Goal: Find specific page/section: Find specific page/section

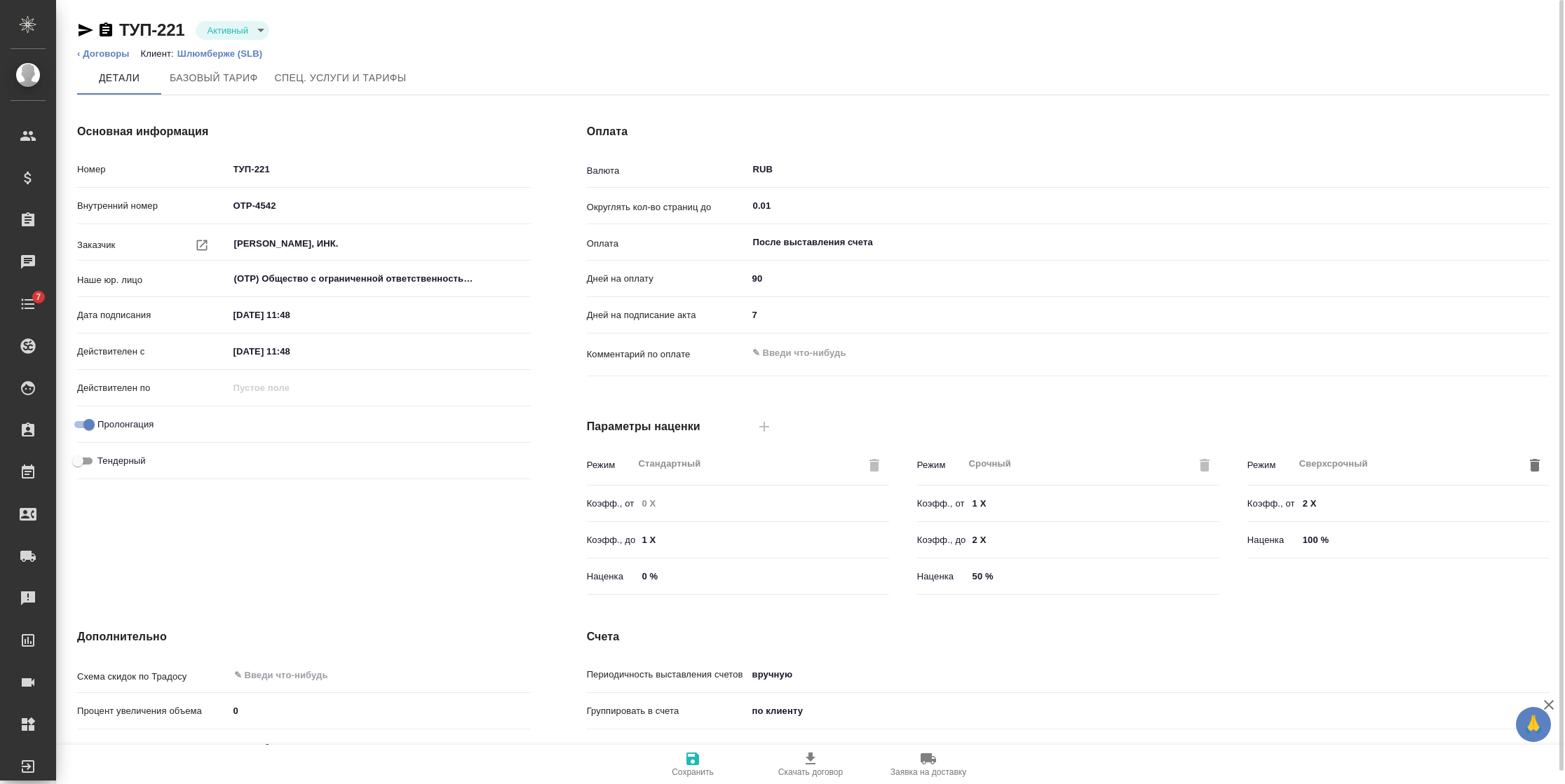
click at [200, 51] on p "Шлюмберже (SLB)" at bounding box center [225, 54] width 96 height 11
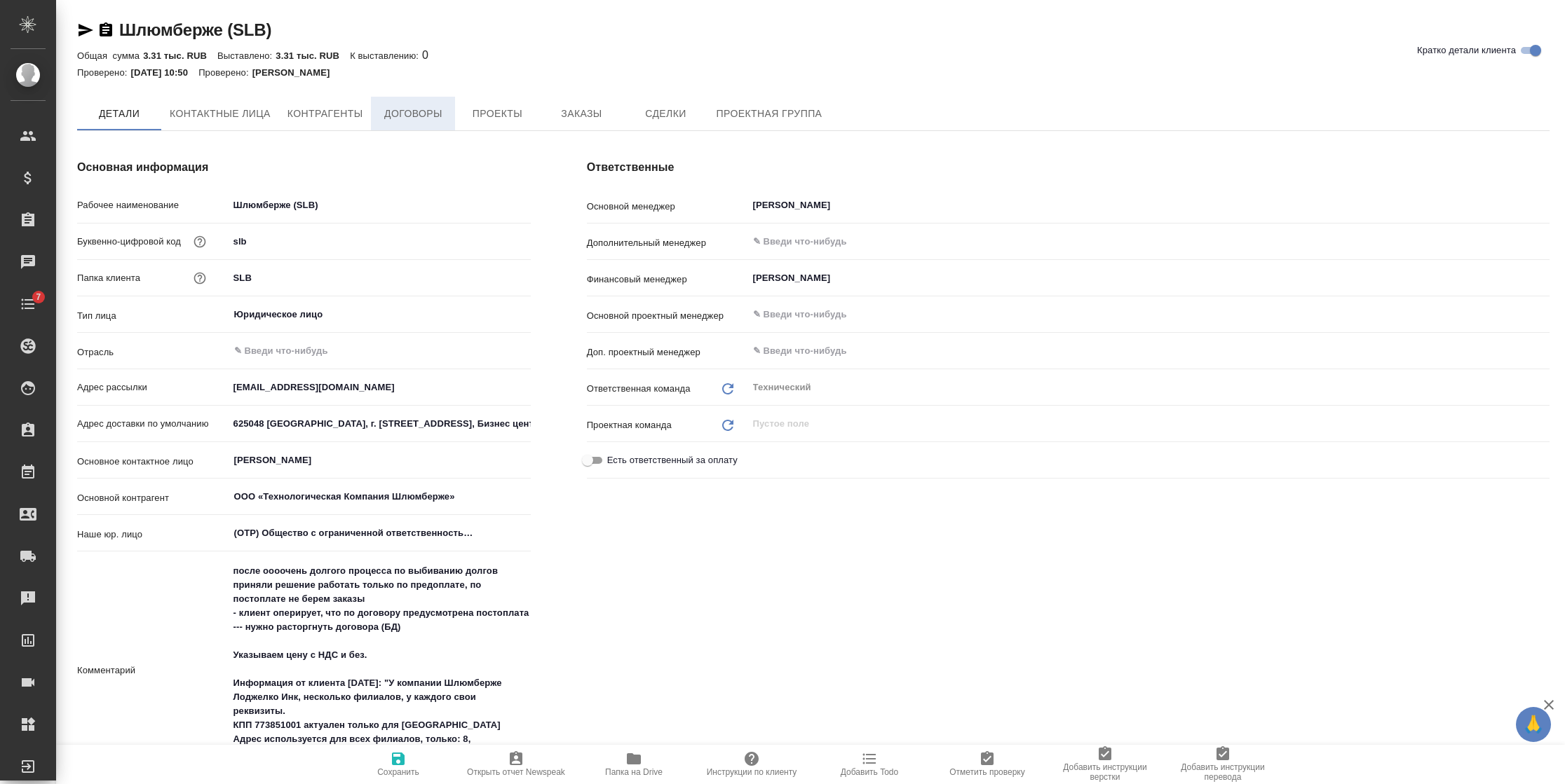
click at [407, 103] on button "Договоры" at bounding box center [413, 113] width 84 height 34
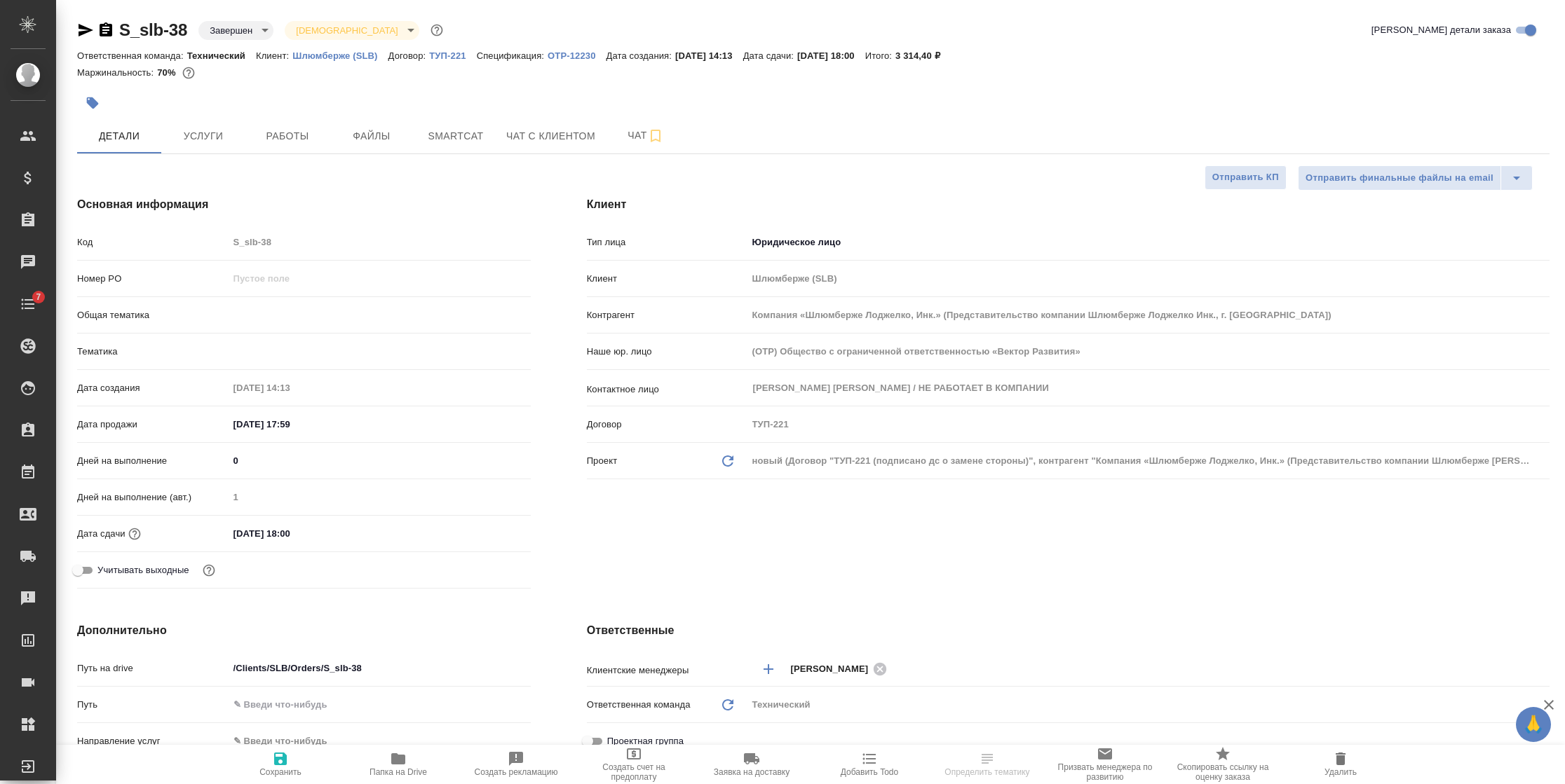
select select "RU"
click at [796, 465] on div "новый (Договор "ТУП-221 (подписано дс о замене стороны)", контрагент "Компания …" at bounding box center [1149, 461] width 802 height 24
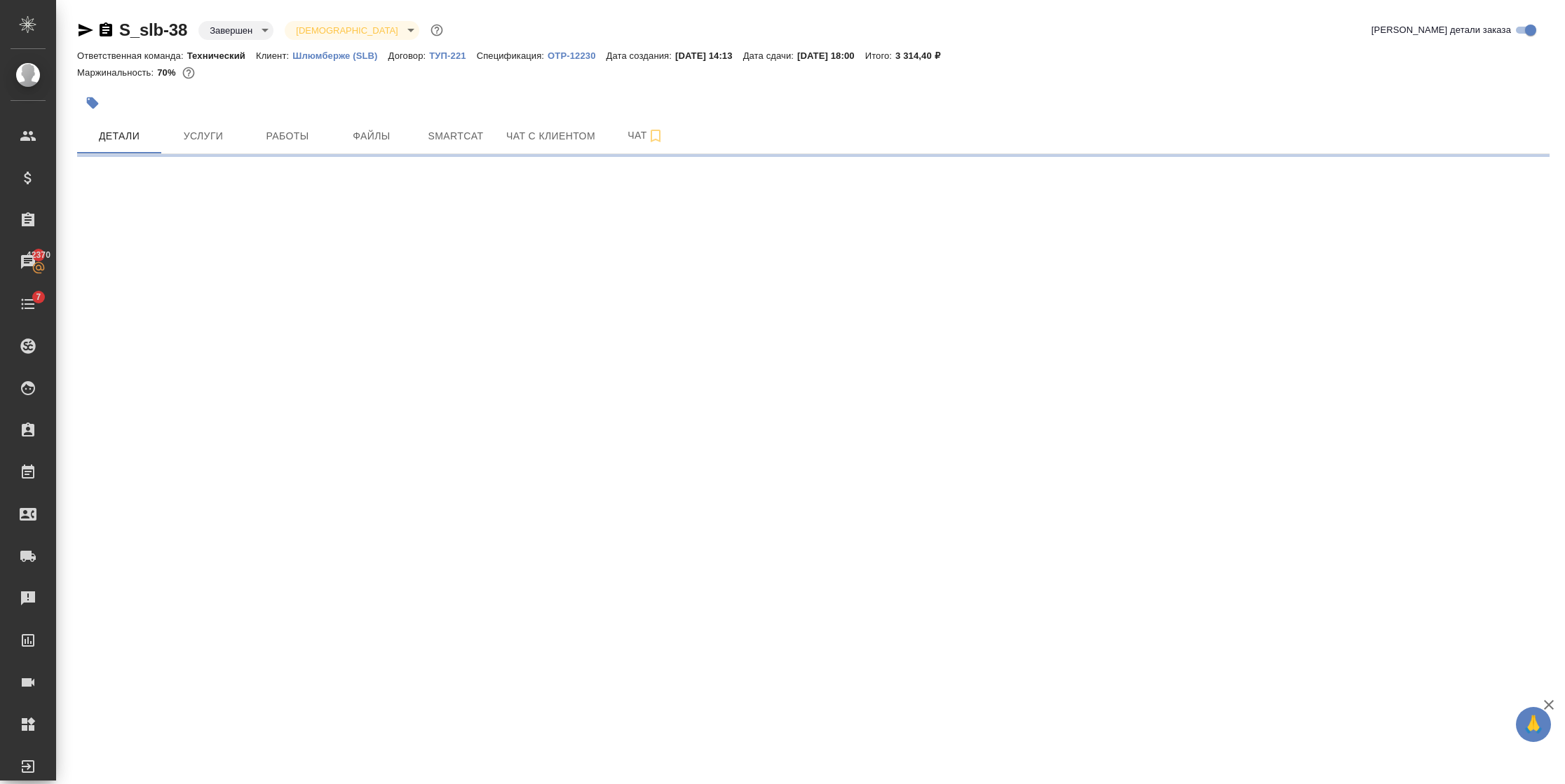
select select "RU"
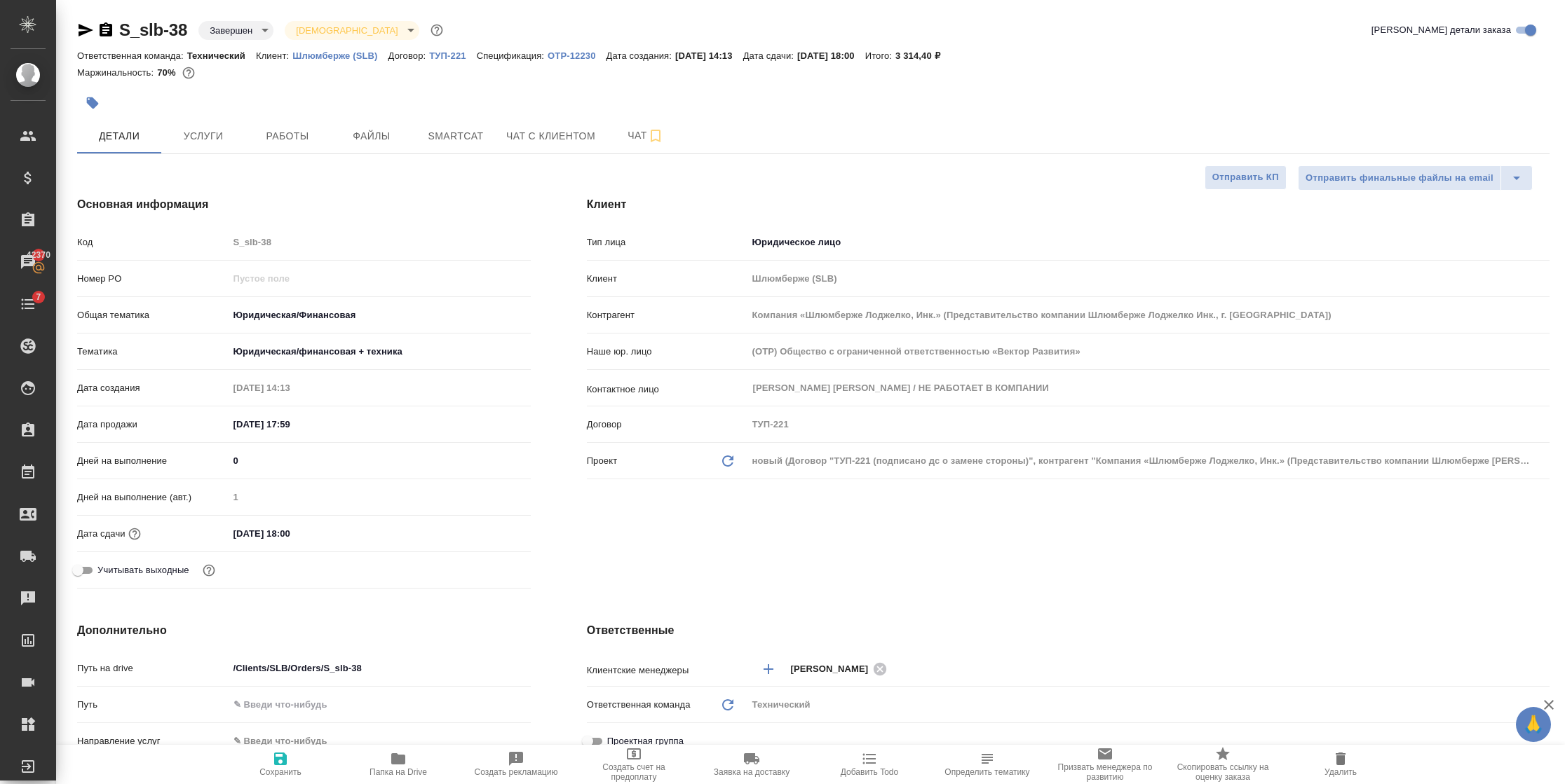
type textarea "x"
click at [453, 58] on p "ТУП-221" at bounding box center [452, 56] width 47 height 11
type textarea "x"
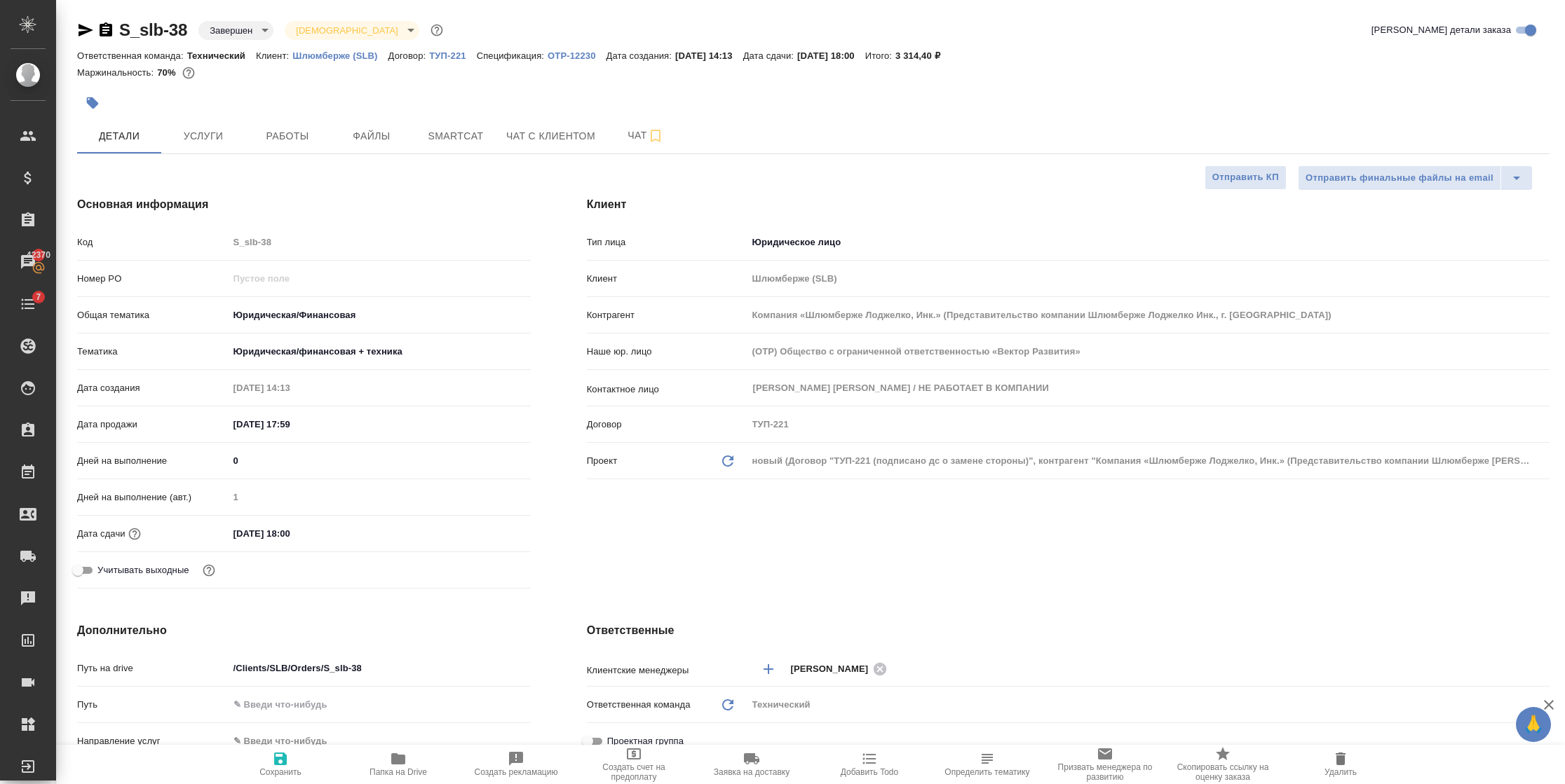
type textarea "x"
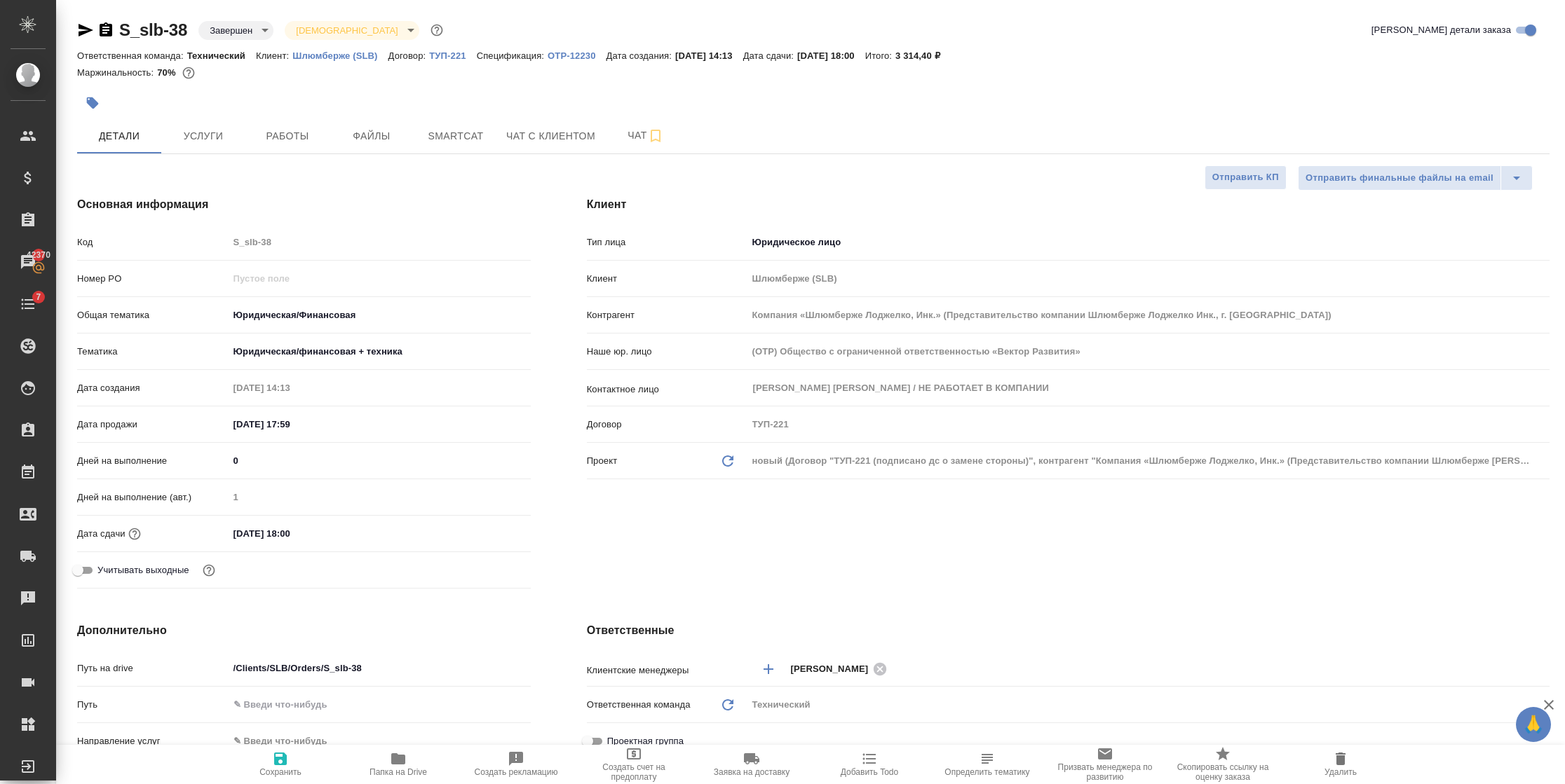
type textarea "x"
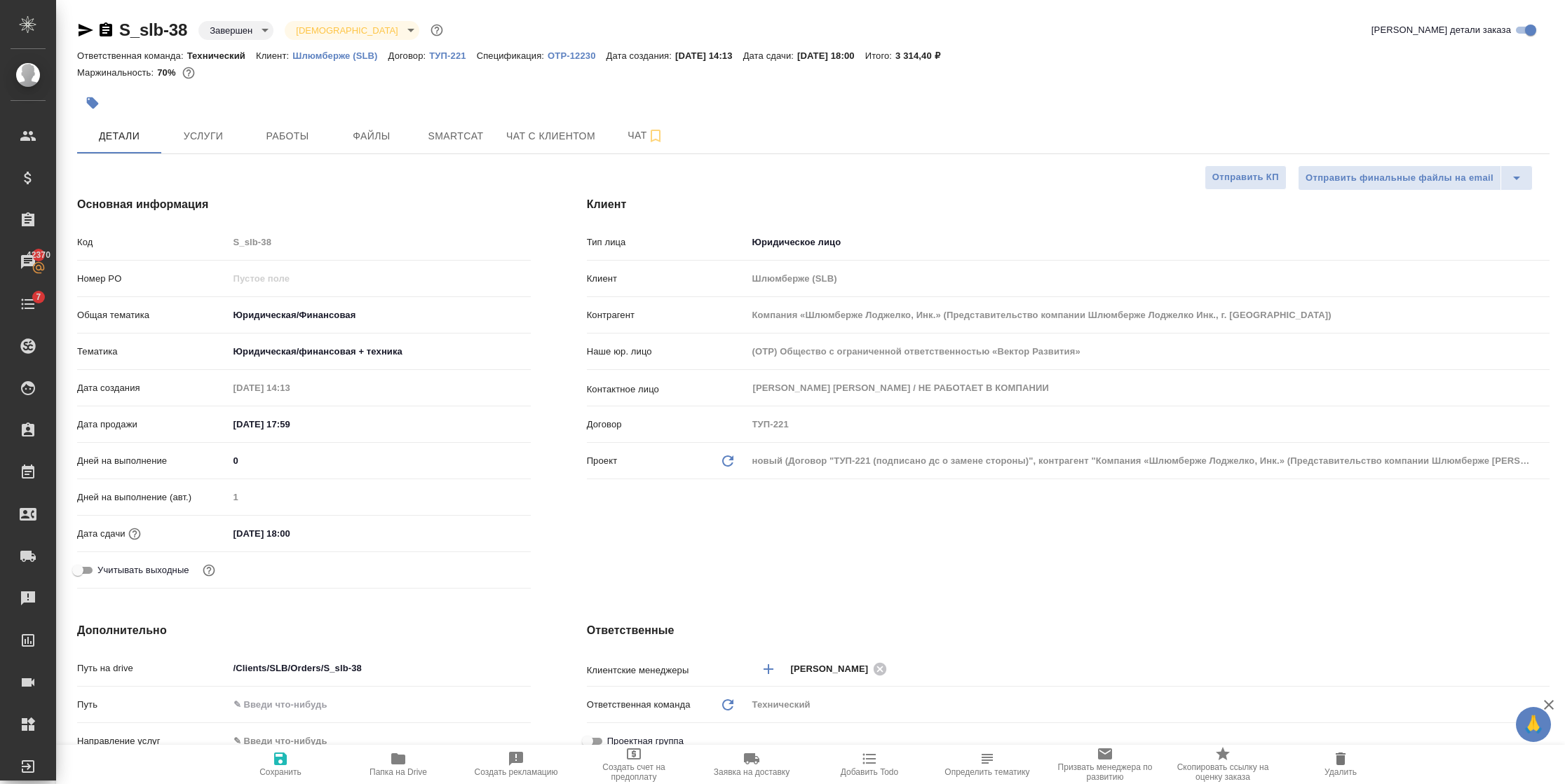
type textarea "x"
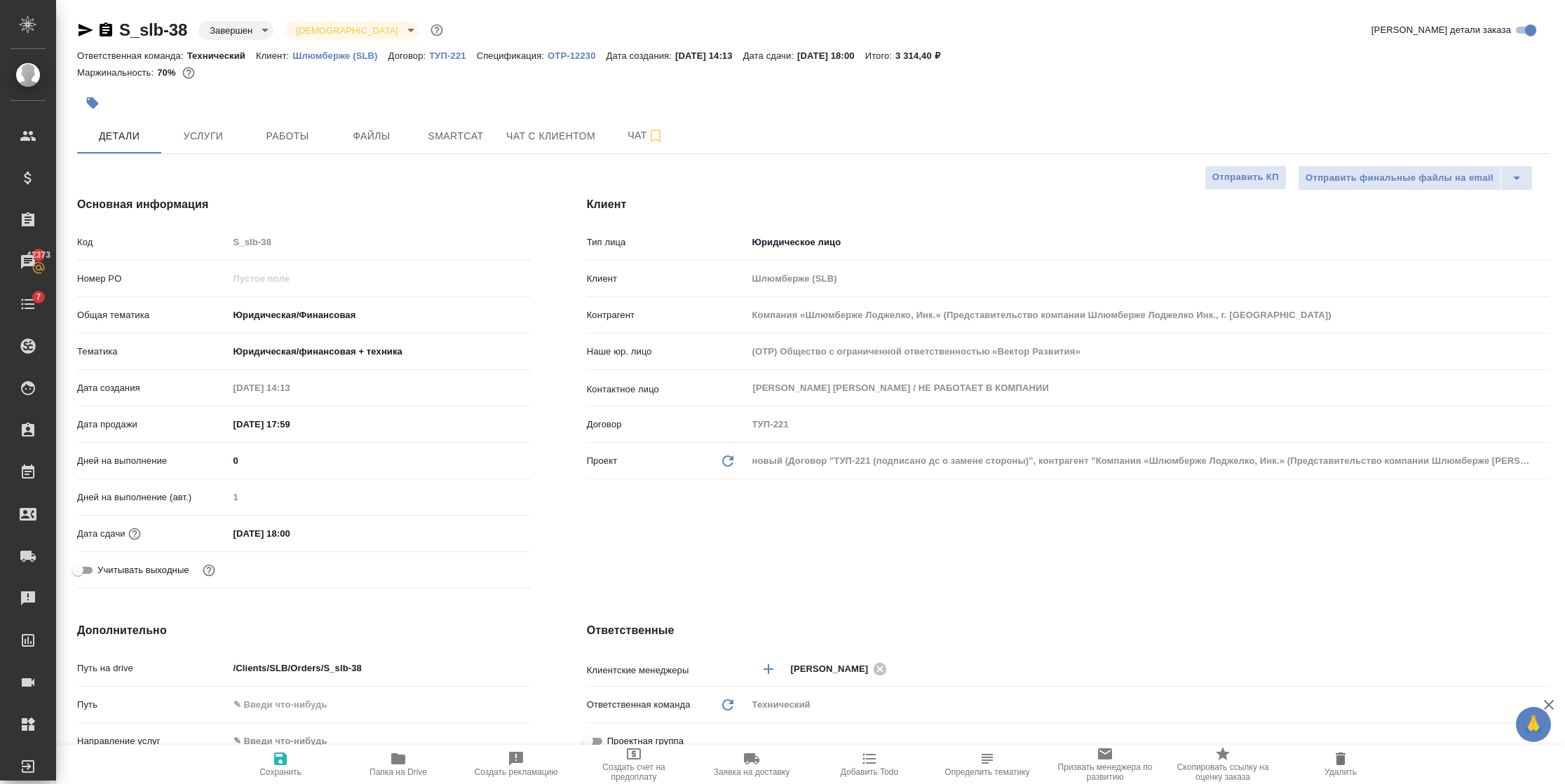
type textarea "x"
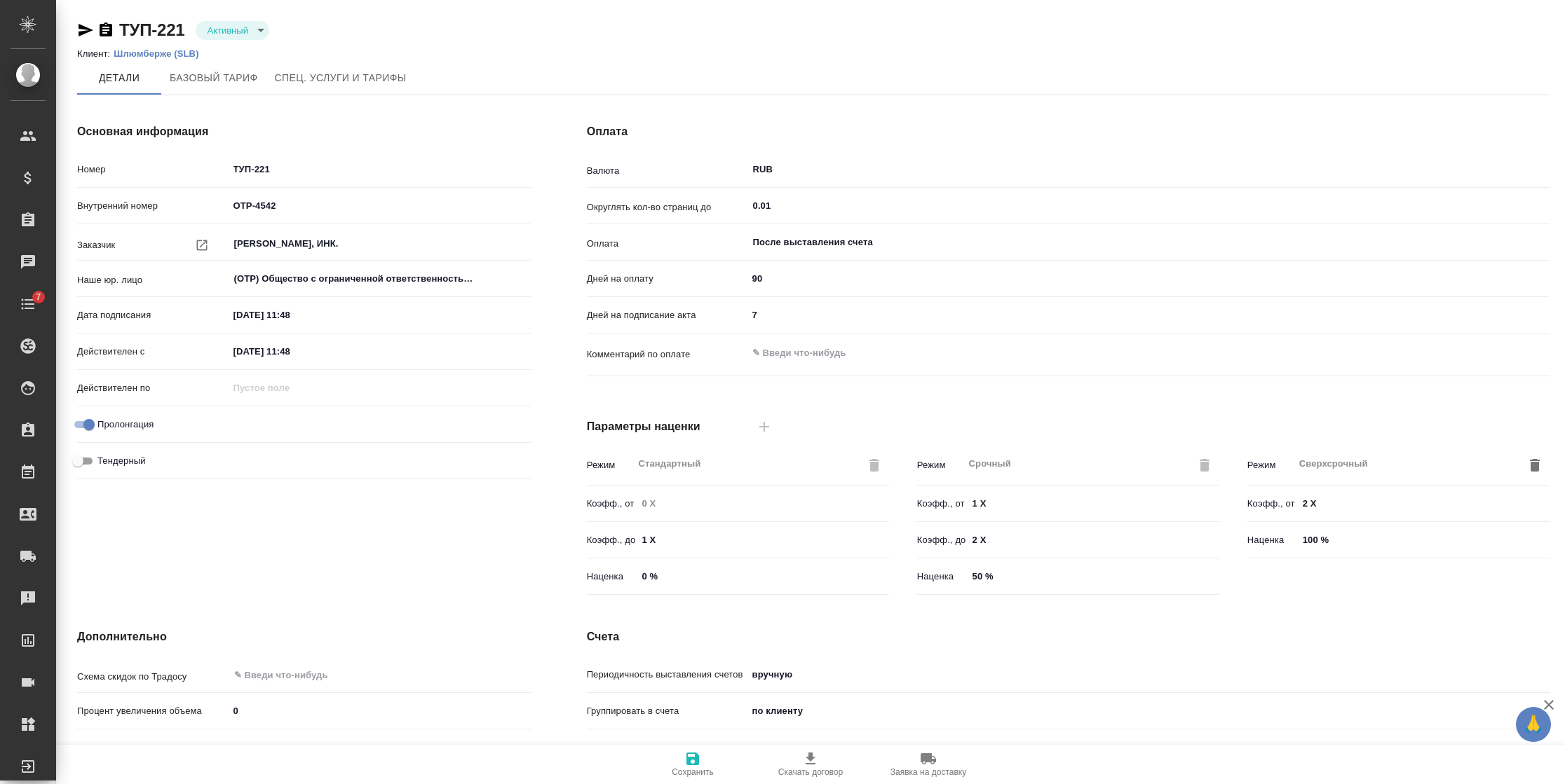
type input "Шлюмберже ([PERSON_NAME])"
